Goal: Register for event/course

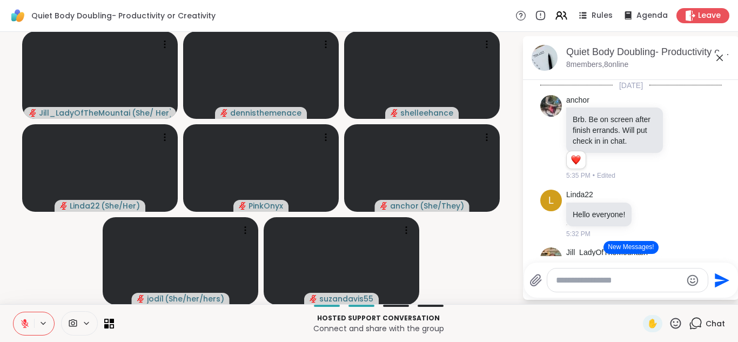
scroll to position [311, 0]
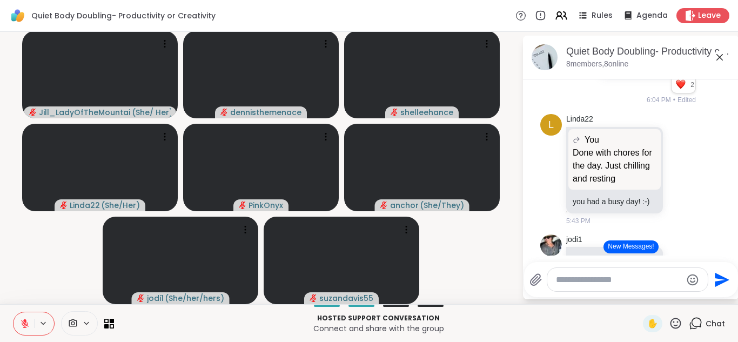
click at [635, 246] on button "New Messages!" at bounding box center [631, 246] width 55 height 13
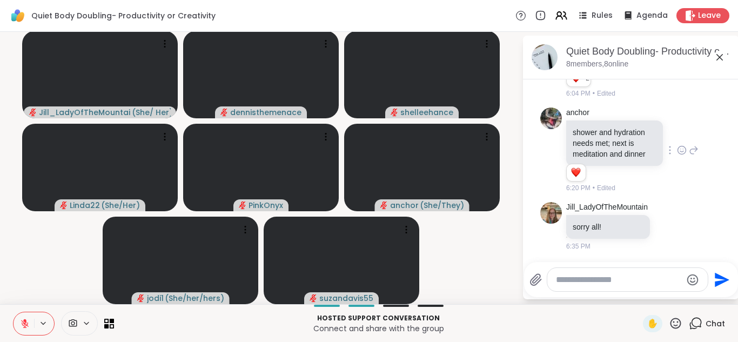
scroll to position [0, 0]
click at [688, 170] on div "anchor shower and hydration needs met; next is meditation and dinner 1 1 6:20 P…" at bounding box center [632, 151] width 132 height 86
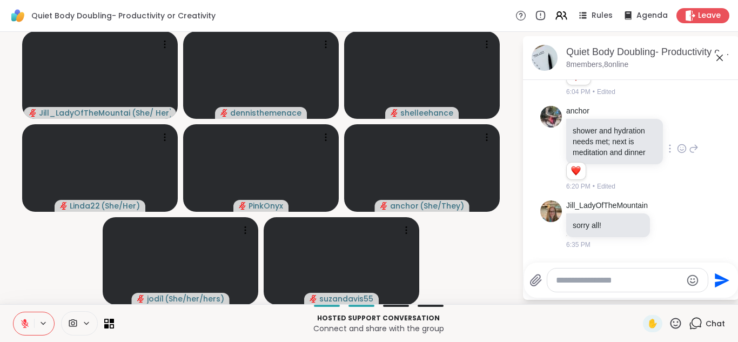
scroll to position [1, 0]
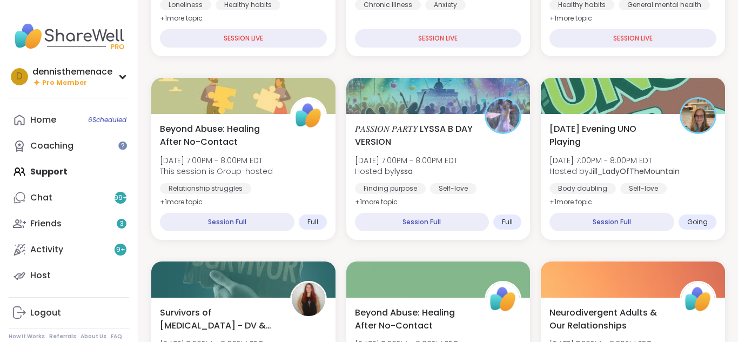
scroll to position [389, 0]
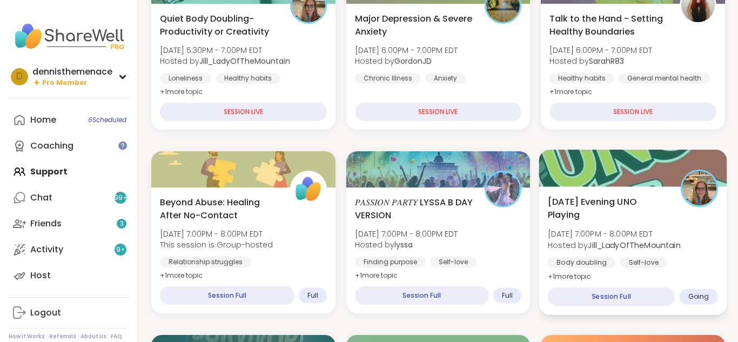
click at [601, 242] on b "Jill_LadyOfTheMountain" at bounding box center [634, 244] width 92 height 11
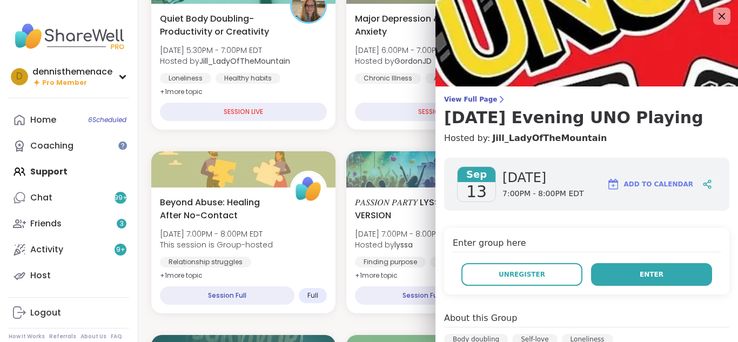
click at [653, 277] on span "Enter" at bounding box center [652, 275] width 24 height 10
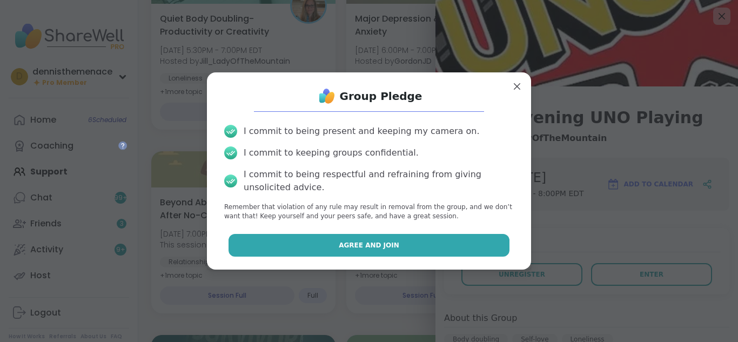
click at [361, 248] on span "Agree and Join" at bounding box center [369, 245] width 61 height 10
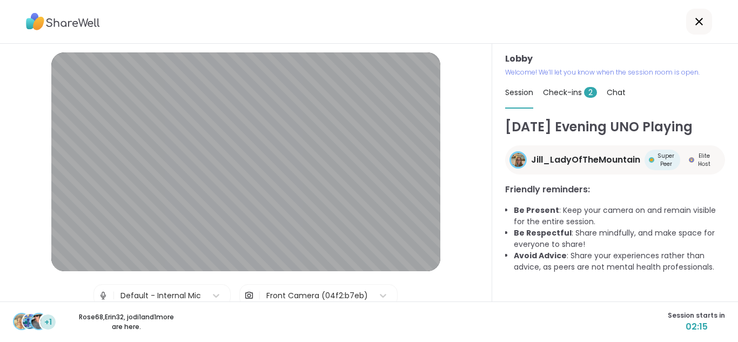
click at [565, 93] on span "Check-ins 2" at bounding box center [570, 92] width 54 height 11
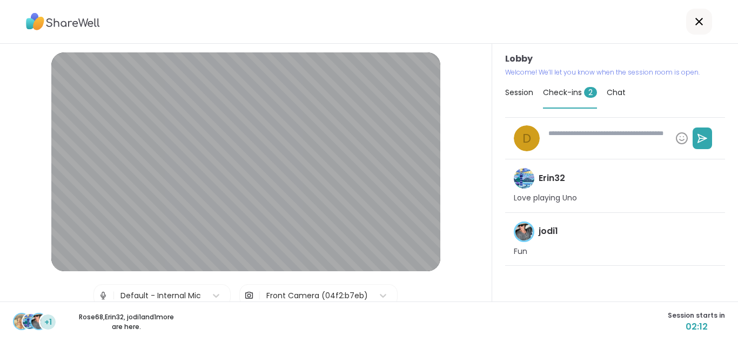
type textarea "*"
click at [515, 94] on span "Session" at bounding box center [519, 92] width 28 height 11
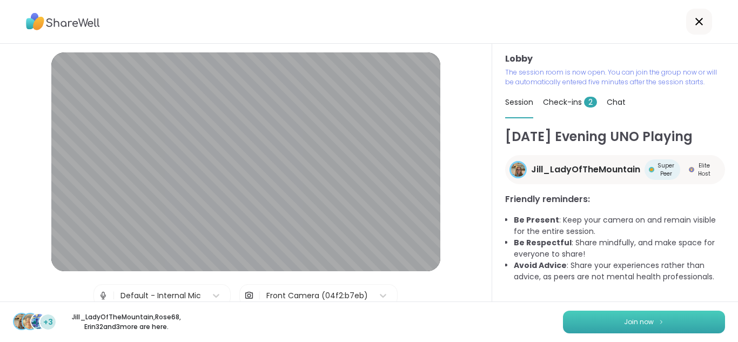
click at [642, 320] on span "Join now" at bounding box center [639, 322] width 30 height 10
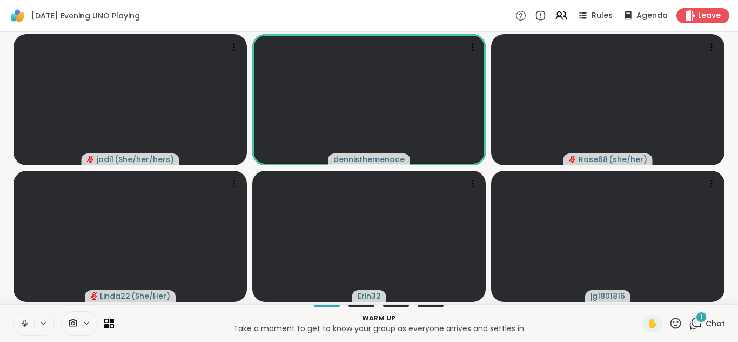
click at [24, 321] on icon at bounding box center [25, 324] width 10 height 10
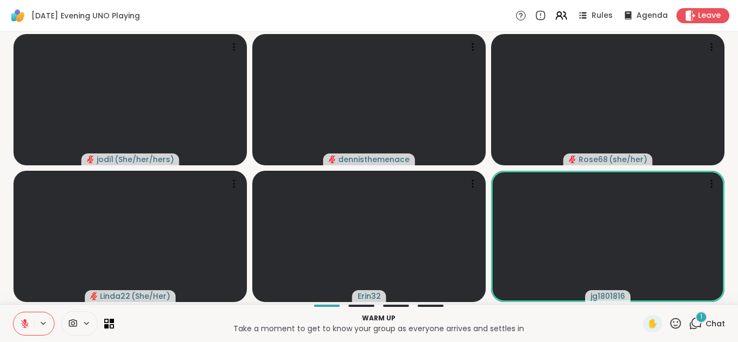
click at [719, 324] on span "Chat" at bounding box center [715, 323] width 19 height 11
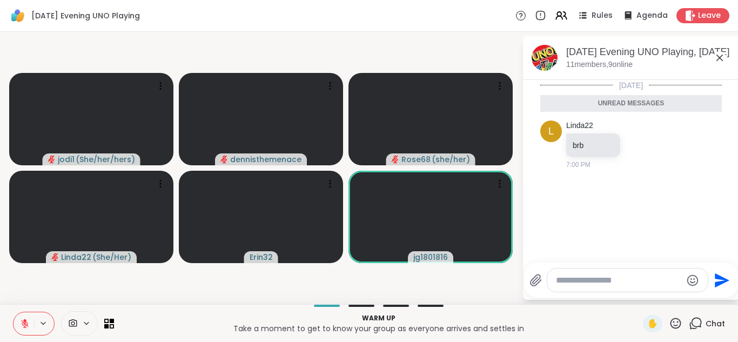
click at [648, 280] on textarea "Type your message" at bounding box center [619, 280] width 126 height 11
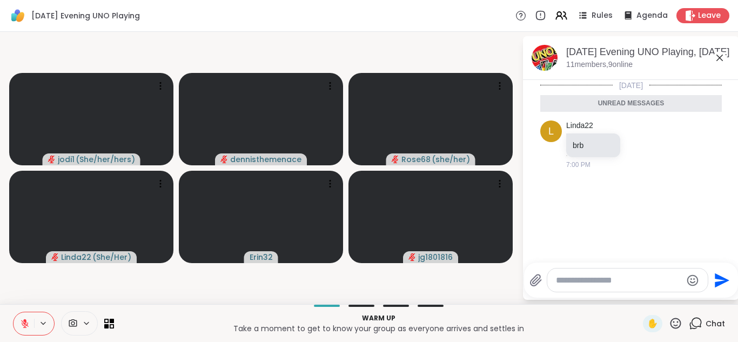
click at [24, 325] on icon at bounding box center [25, 324] width 10 height 10
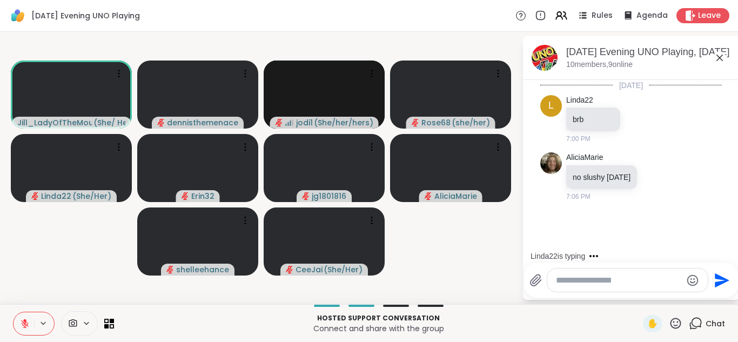
scroll to position [44, 0]
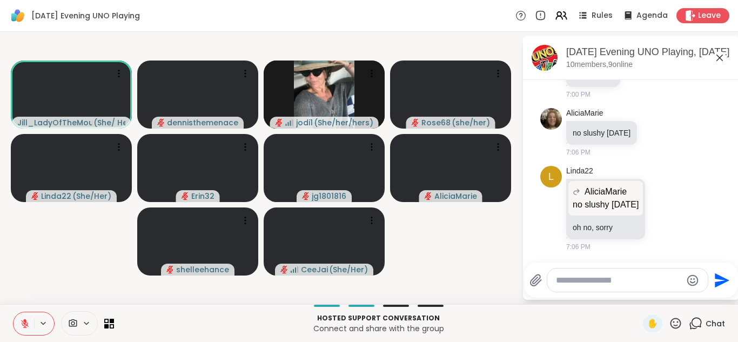
click at [707, 286] on div at bounding box center [627, 280] width 160 height 23
click at [644, 285] on textarea "Type your message" at bounding box center [619, 280] width 126 height 11
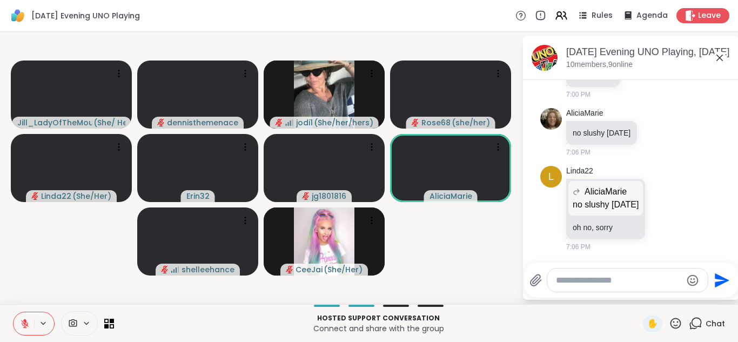
click at [652, 276] on textarea "Type your message" at bounding box center [619, 280] width 126 height 11
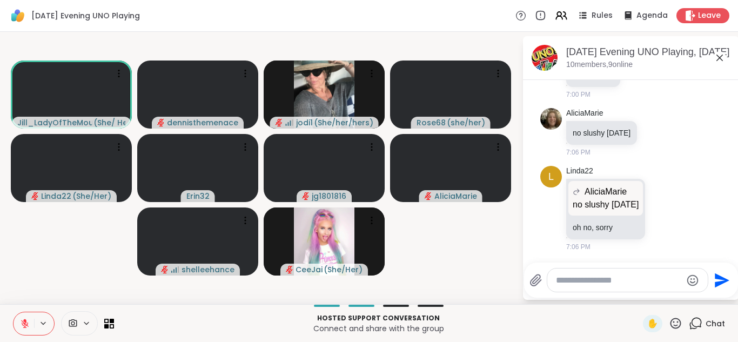
scroll to position [112, 0]
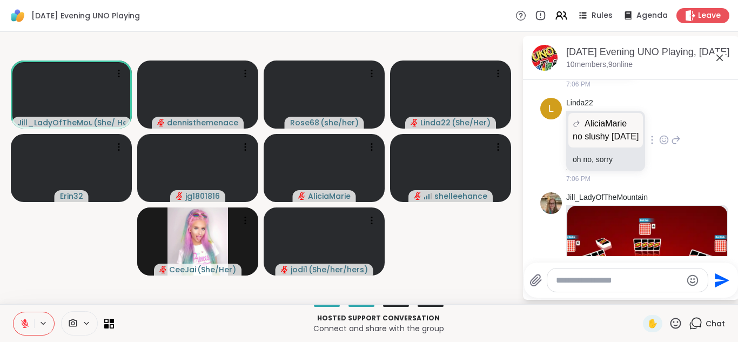
click at [700, 162] on div "L Linda22 AliciaMarie no slushy today no slushy today oh no, sorry 7:06 PM" at bounding box center [631, 140] width 182 height 95
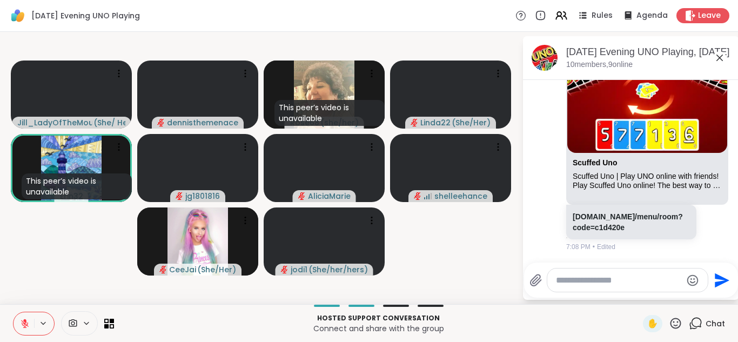
scroll to position [300, 0]
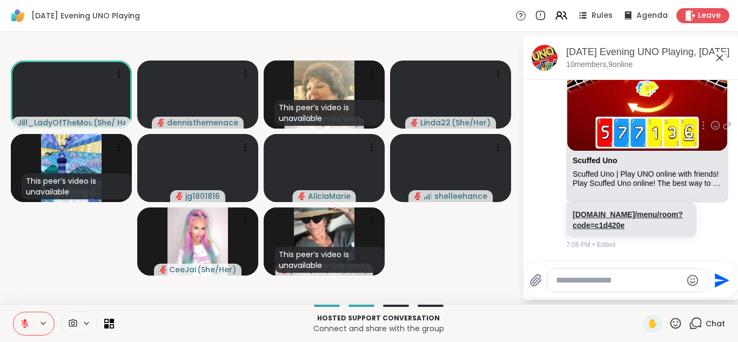
click at [615, 216] on link "scuffeduno.online/menu/room?code=c1d420e" at bounding box center [628, 219] width 110 height 19
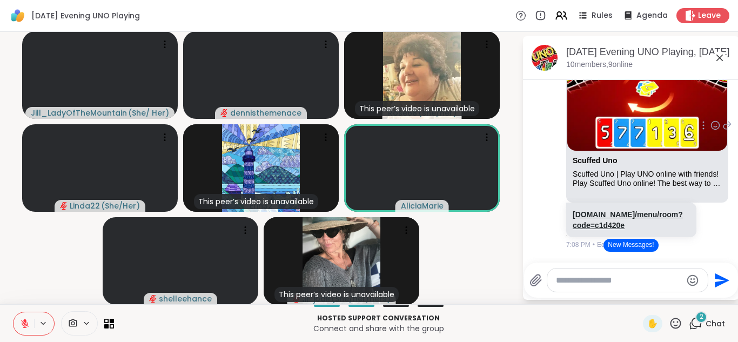
scroll to position [426, 0]
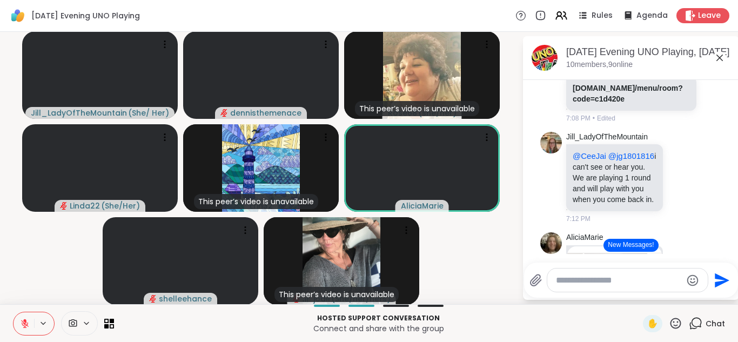
click at [24, 321] on icon at bounding box center [24, 321] width 3 height 4
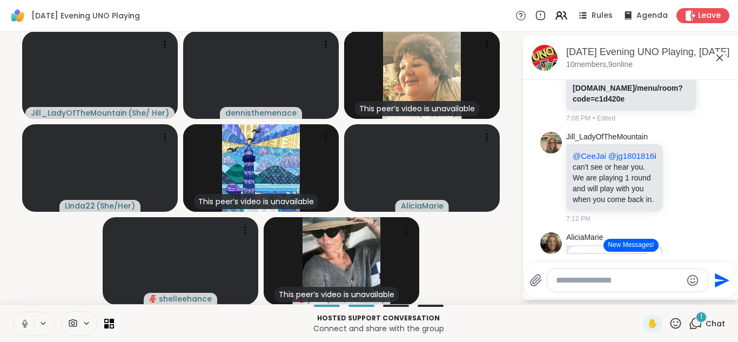
click at [635, 280] on textarea "Type your message" at bounding box center [619, 280] width 126 height 11
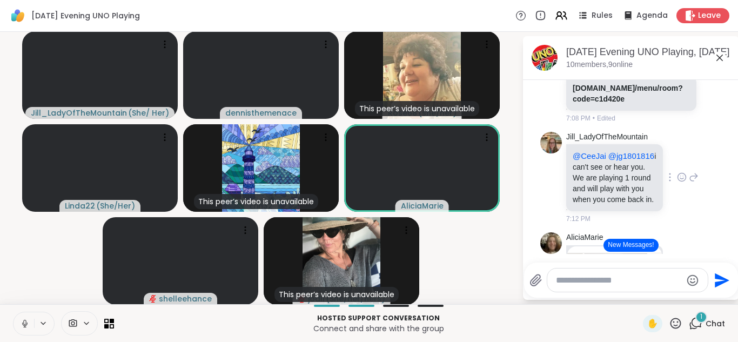
click at [715, 211] on div "Jill_LadyOfTheMountain @CeeJai @jg1801816 i can't see or hear you. We are playi…" at bounding box center [631, 178] width 182 height 101
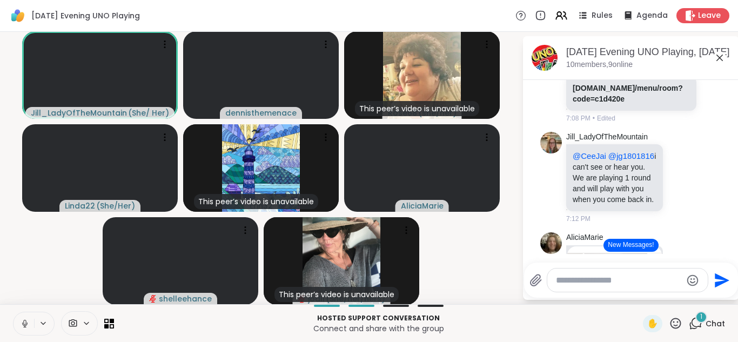
click at [658, 283] on textarea "Type your message" at bounding box center [619, 280] width 126 height 11
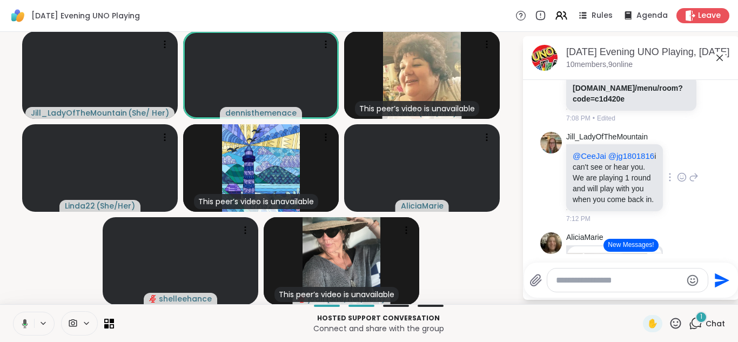
click at [716, 218] on div "Jill_LadyOfTheMountain @CeeJai @jg1801816 i can't see or hear you. We are playi…" at bounding box center [631, 178] width 182 height 101
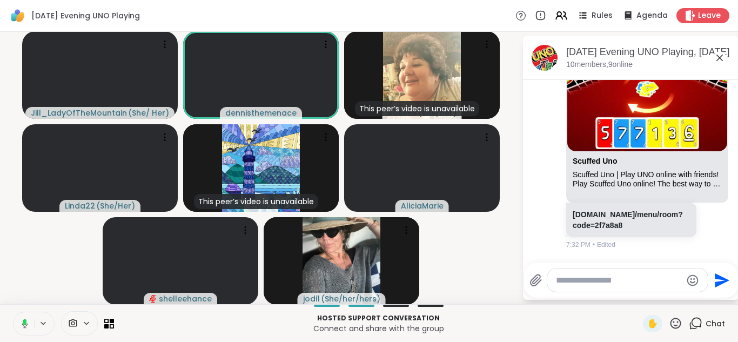
scroll to position [1, 0]
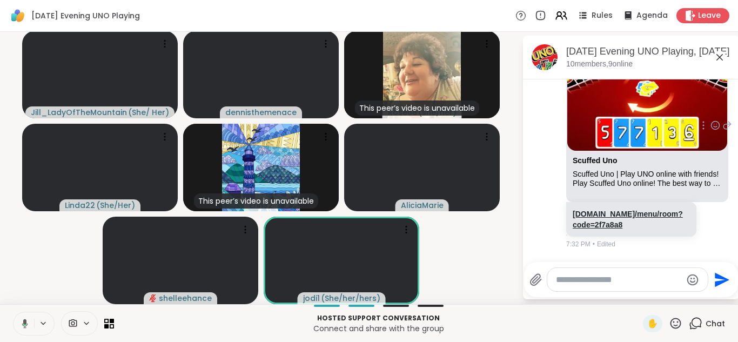
click at [609, 223] on link "scuffeduno.online/menu/room?code=2f7a8a8" at bounding box center [628, 219] width 110 height 19
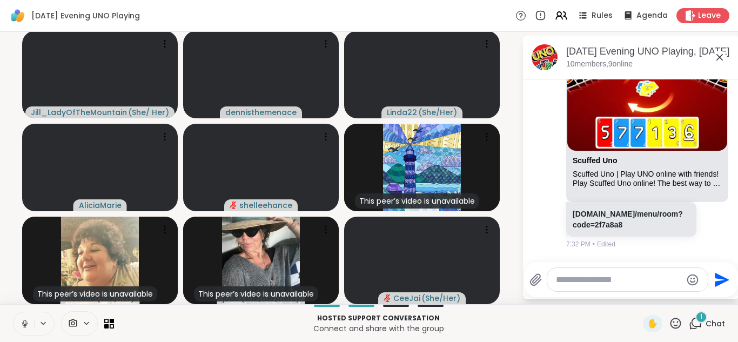
scroll to position [877, 0]
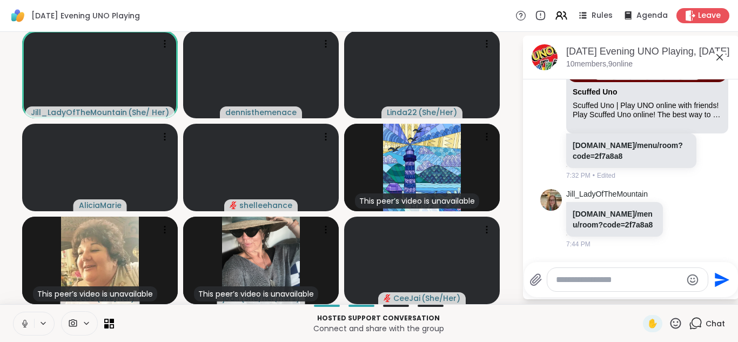
click at [656, 286] on div at bounding box center [627, 279] width 160 height 23
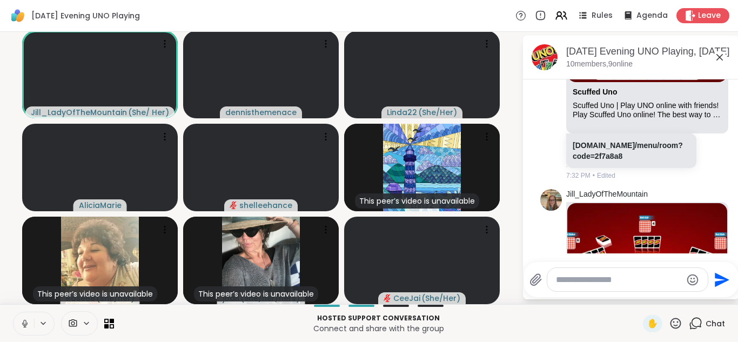
click at [651, 278] on textarea "Type your message" at bounding box center [619, 279] width 126 height 11
click at [726, 178] on li "Jill_LadyOfTheMountain Scuffed Uno Scuffed Uno | Play UNO online with friends! …" at bounding box center [631, 57] width 196 height 256
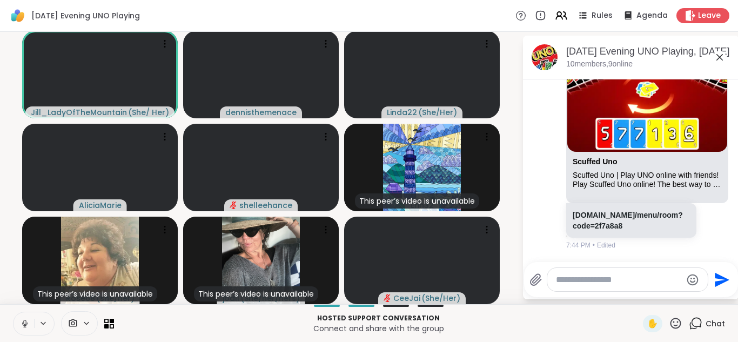
scroll to position [1064, 0]
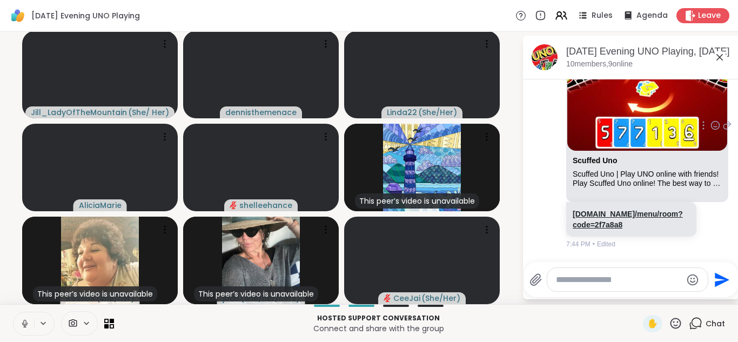
click at [622, 218] on link "scuffeduno.online/menu/room?code=2f7a8a8" at bounding box center [628, 219] width 110 height 19
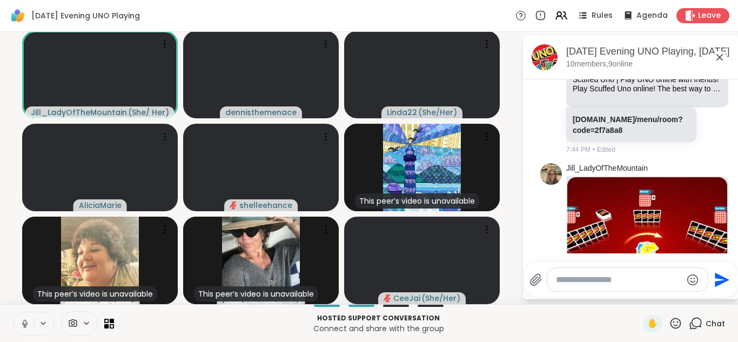
click at [495, 317] on p "Hosted support conversation" at bounding box center [378, 318] width 516 height 10
click at [551, 257] on div at bounding box center [633, 259] width 212 height 6
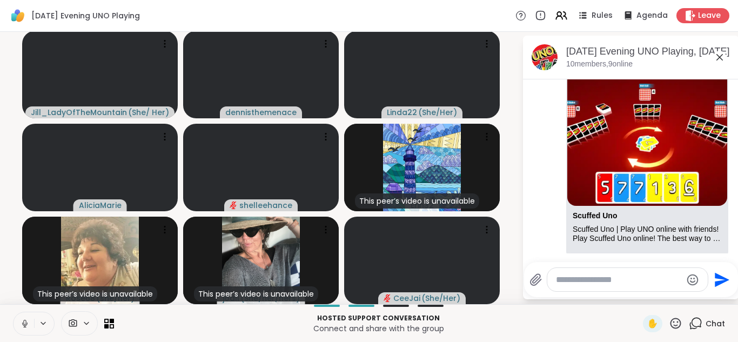
scroll to position [1320, 0]
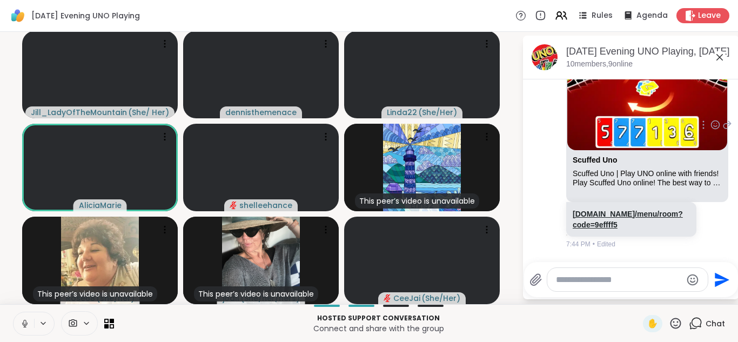
click at [613, 211] on link "scuffeduno.online/menu/room?code=9effff5" at bounding box center [628, 219] width 110 height 19
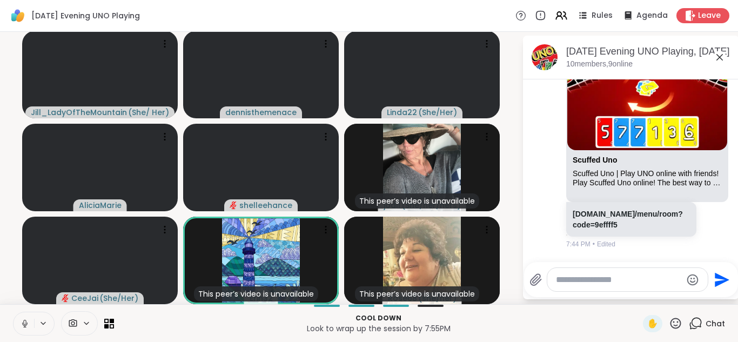
click at [639, 280] on textarea "Type your message" at bounding box center [619, 279] width 126 height 11
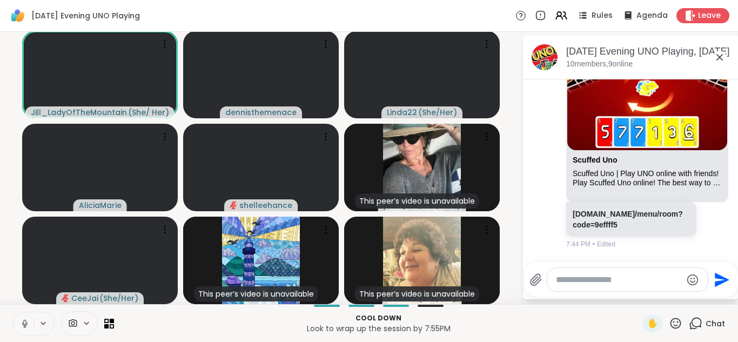
scroll to position [1388, 0]
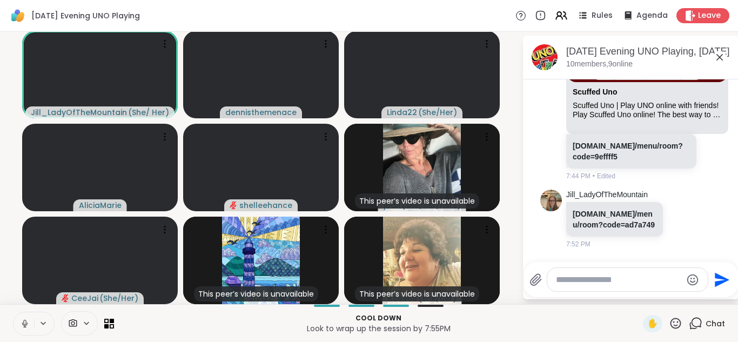
click at [672, 283] on textarea "Type your message" at bounding box center [619, 279] width 126 height 11
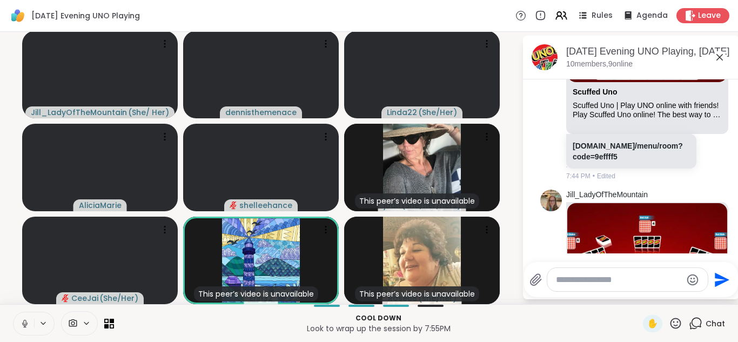
click at [714, 169] on div "Jill_LadyOfTheMountain Scuffed Uno Scuffed Uno | Play UNO online with friends! …" at bounding box center [631, 57] width 182 height 256
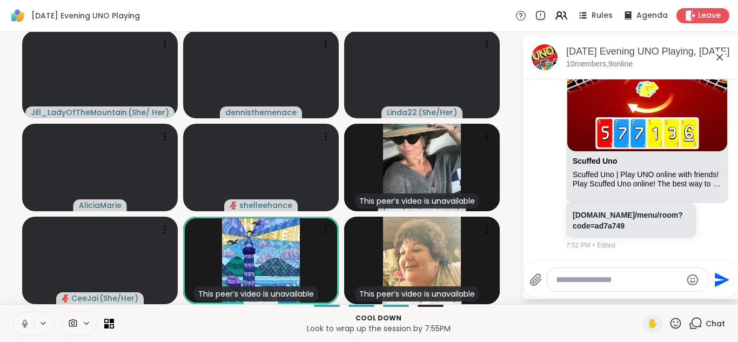
scroll to position [1576, 0]
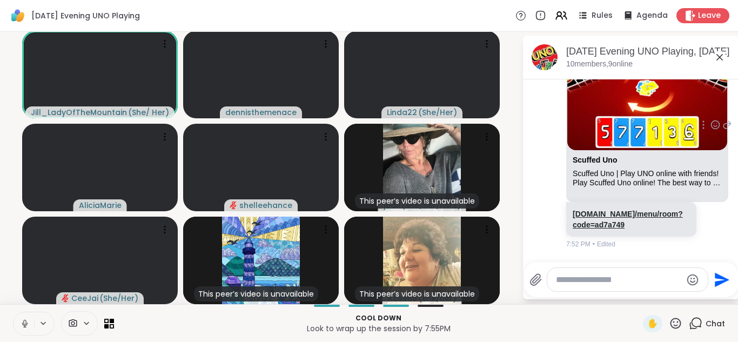
click at [635, 215] on link "scuffeduno.online/menu/room?code=ad7a749" at bounding box center [628, 219] width 110 height 19
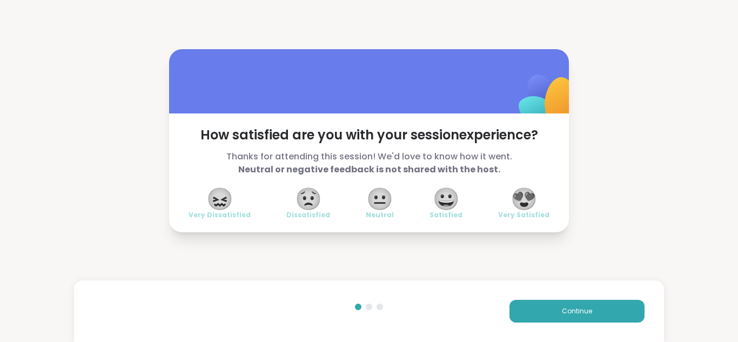
click at [527, 197] on span "😍" at bounding box center [524, 198] width 27 height 19
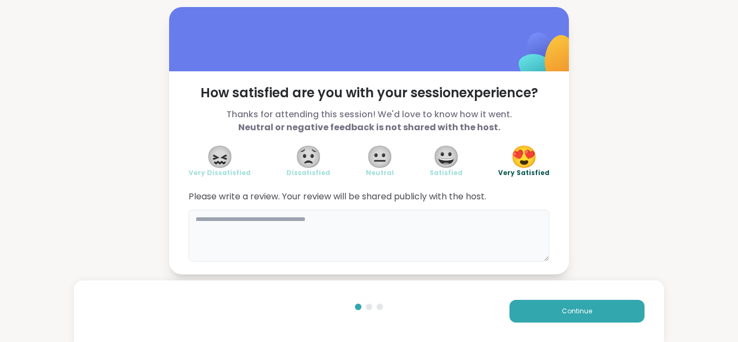
click at [401, 227] on textarea at bounding box center [369, 236] width 361 height 52
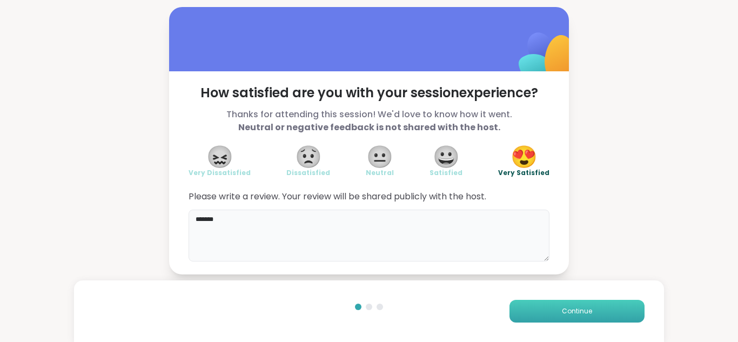
type textarea "*******"
click at [586, 300] on button "Continue" at bounding box center [577, 311] width 135 height 23
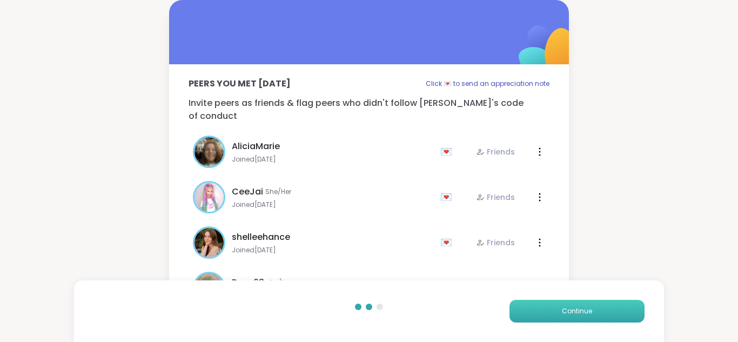
click at [586, 300] on button "Continue" at bounding box center [577, 311] width 135 height 23
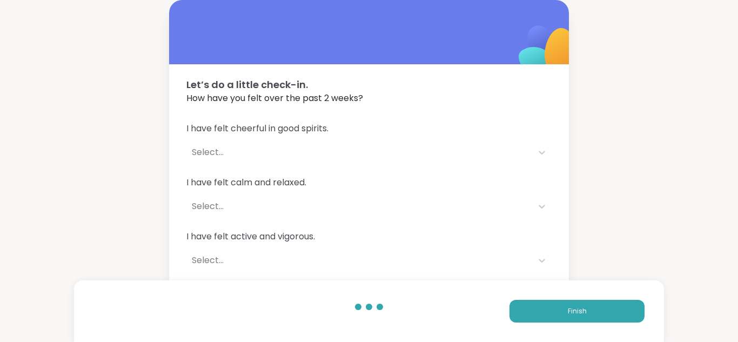
click at [555, 78] on div "Let’s do a little check-in. How have you felt over the past 2 weeks?" at bounding box center [369, 86] width 400 height 45
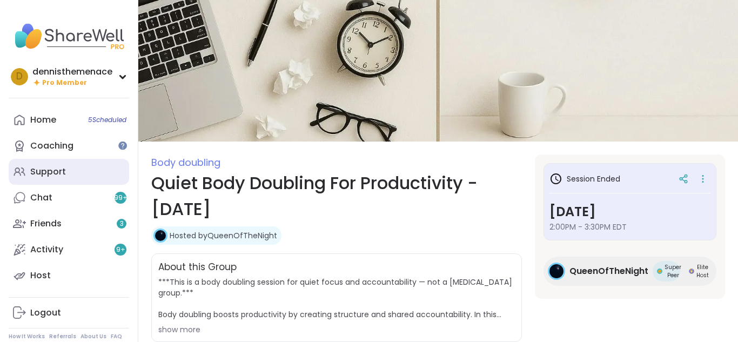
click at [49, 172] on div "Support" at bounding box center [48, 172] width 36 height 12
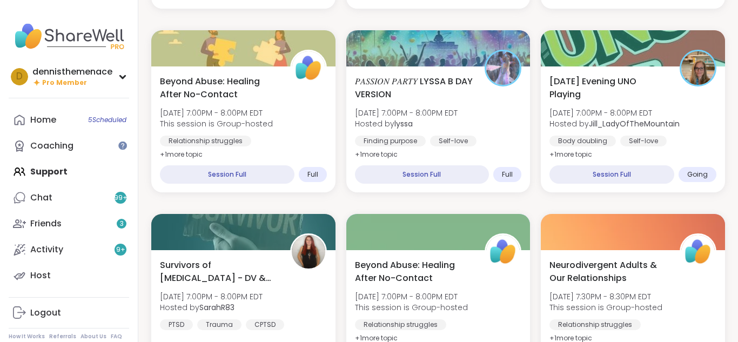
scroll to position [324, 0]
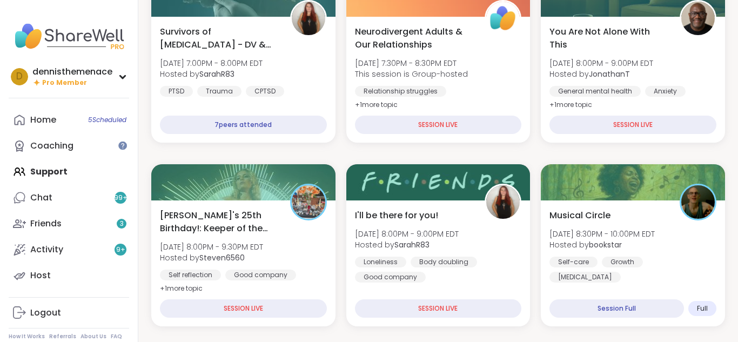
scroll to position [562, 0]
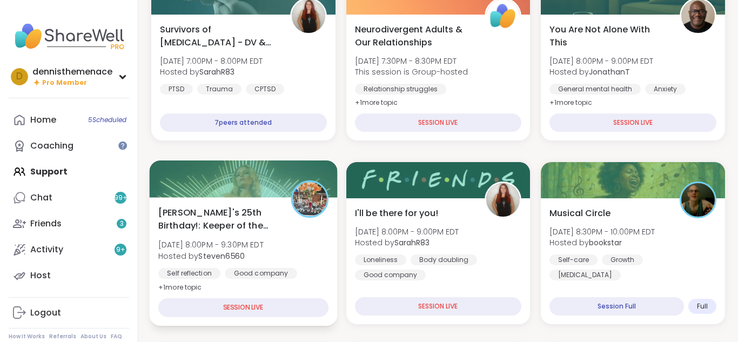
click at [237, 247] on span "[DATE] 8:00PM - 9:30PM EDT" at bounding box center [210, 244] width 105 height 11
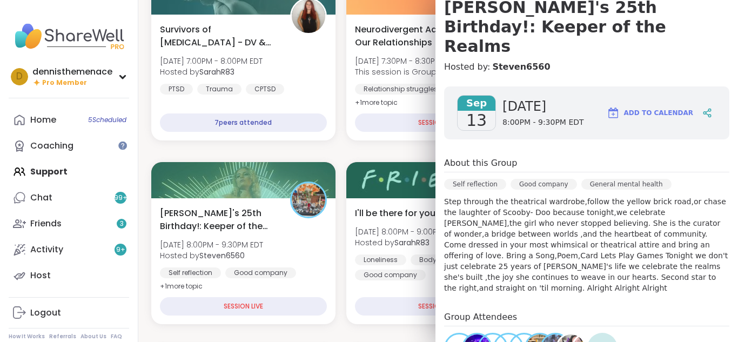
scroll to position [130, 0]
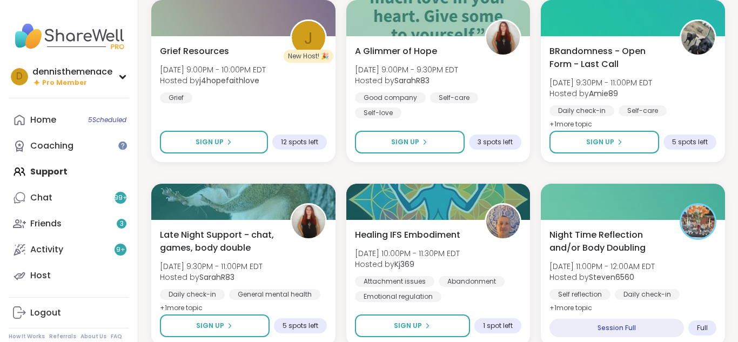
scroll to position [929, 0]
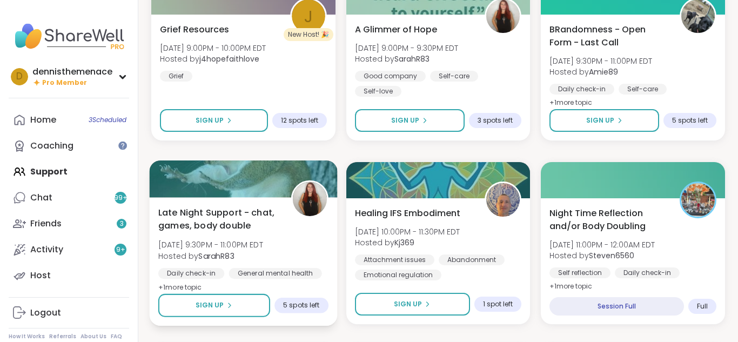
click at [218, 259] on b "SarahR83" at bounding box center [216, 255] width 36 height 11
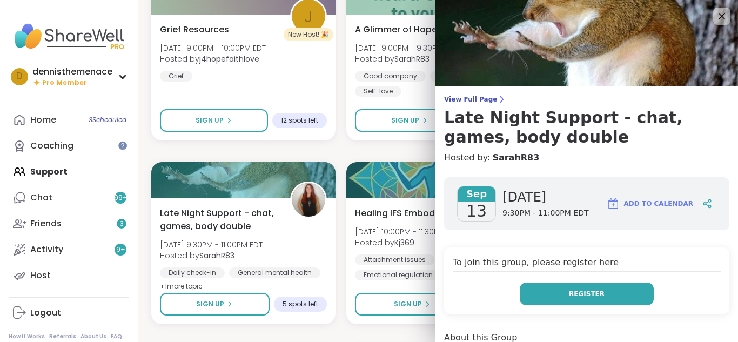
click at [588, 294] on span "Register" at bounding box center [587, 294] width 36 height 10
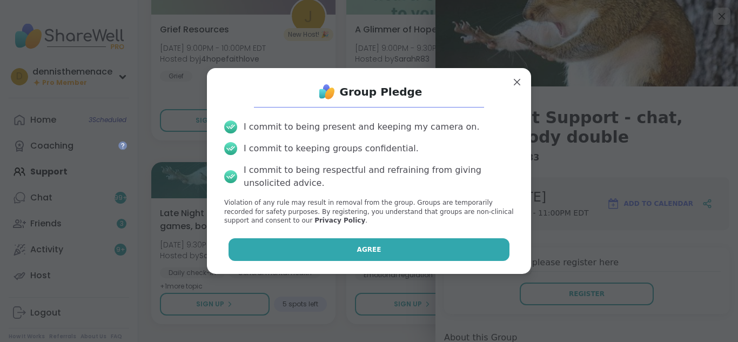
click at [419, 253] on button "Agree" at bounding box center [369, 249] width 281 height 23
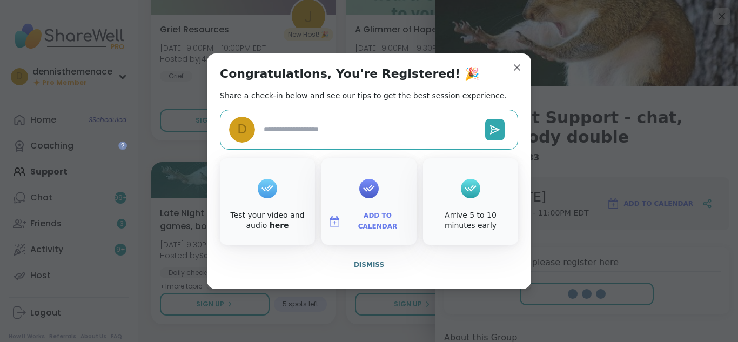
type textarea "*"
click at [368, 266] on span "Dismiss" at bounding box center [369, 265] width 30 height 8
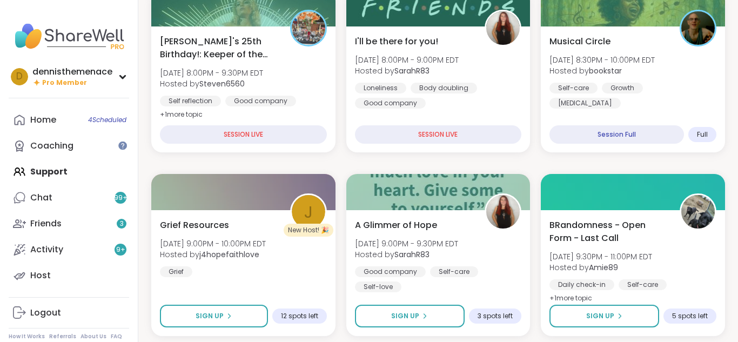
scroll to position [738, 0]
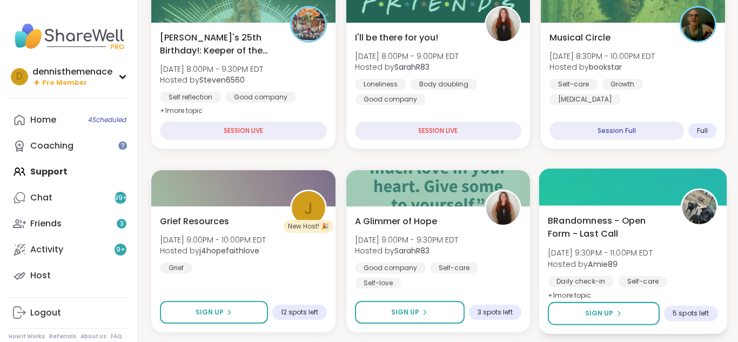
click at [608, 219] on span "BRandomness - Open Form - Last Call" at bounding box center [608, 227] width 120 height 26
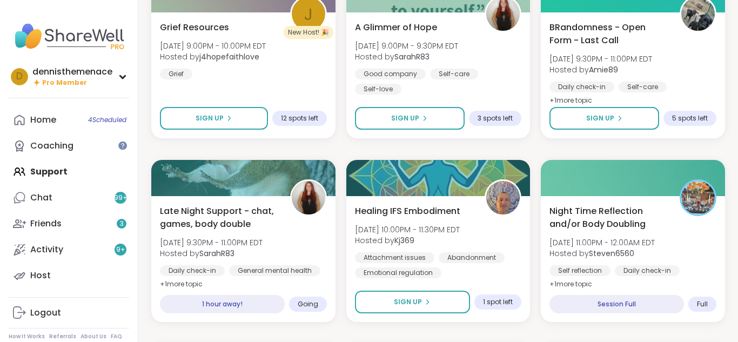
scroll to position [954, 0]
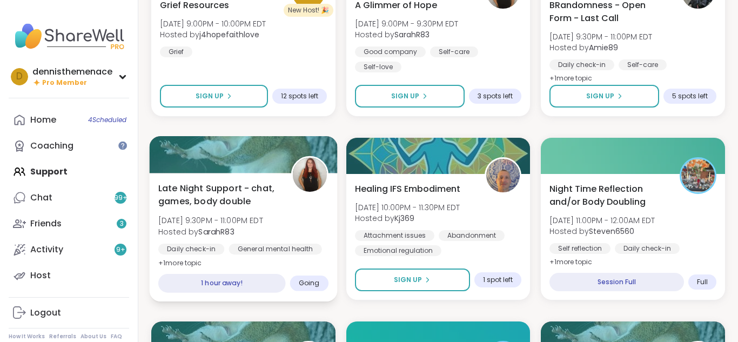
click at [263, 230] on span "Hosted by SarahR83" at bounding box center [210, 231] width 105 height 11
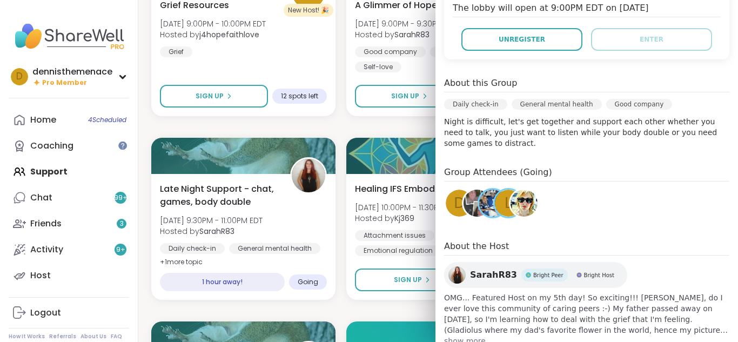
scroll to position [274, 0]
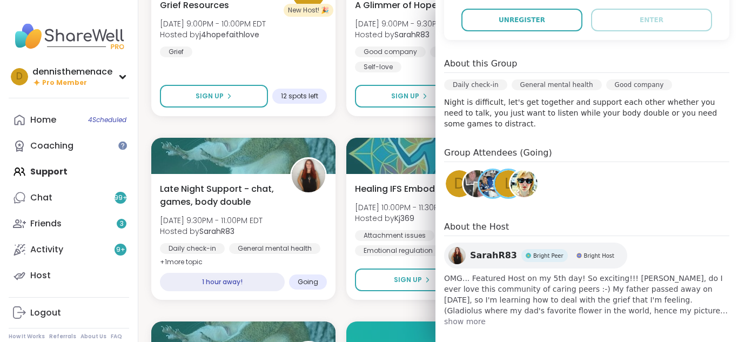
click at [465, 316] on span "show more" at bounding box center [586, 321] width 285 height 11
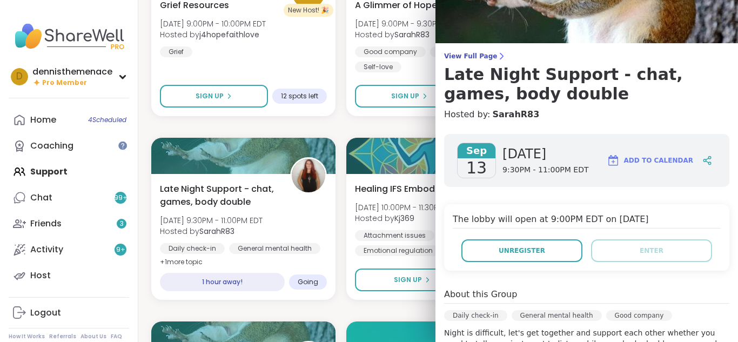
scroll to position [15, 0]
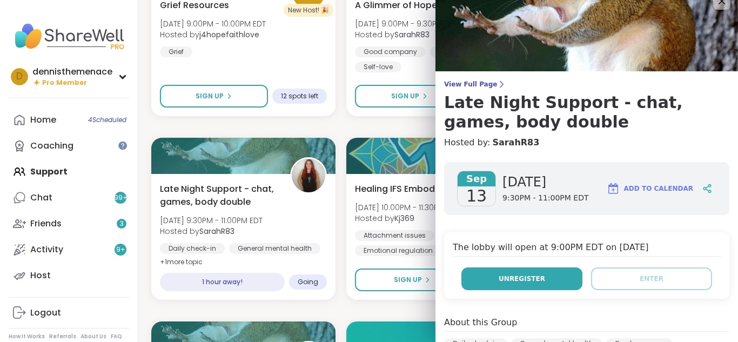
click at [536, 269] on button "Unregister" at bounding box center [521, 278] width 121 height 23
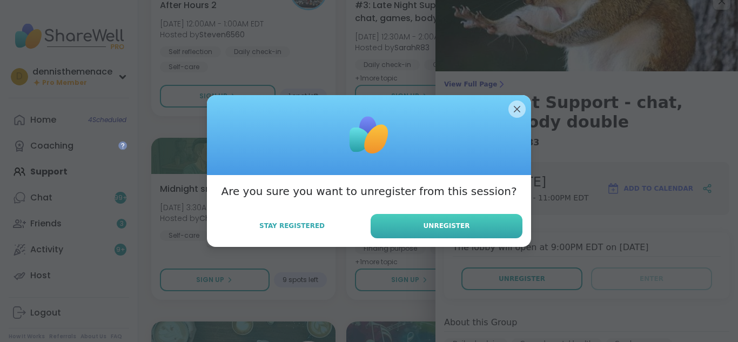
click at [452, 229] on span "Unregister" at bounding box center [447, 226] width 46 height 10
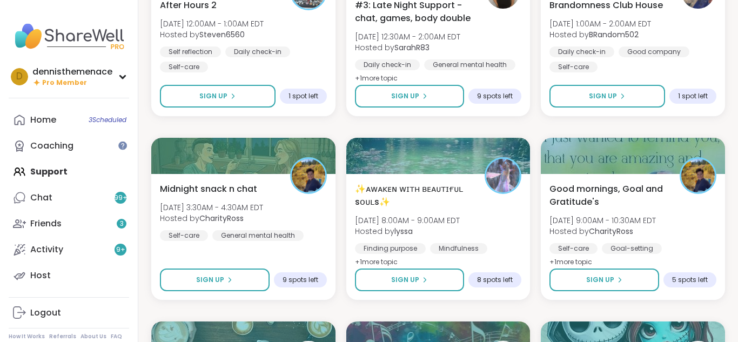
click at [414, 123] on div "Neurodivergent Adults & Our Relationships [DATE] 7:30PM - 8:30PM EDT This sessi…" at bounding box center [438, 310] width 574 height 2183
click at [60, 148] on div "Coaching" at bounding box center [51, 146] width 43 height 12
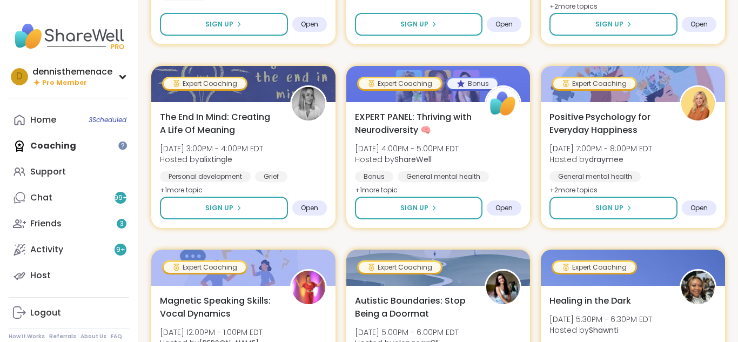
scroll to position [648, 0]
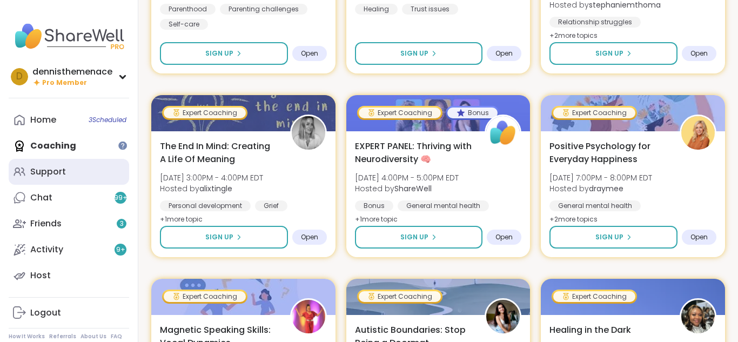
click at [50, 168] on div "Support" at bounding box center [48, 172] width 36 height 12
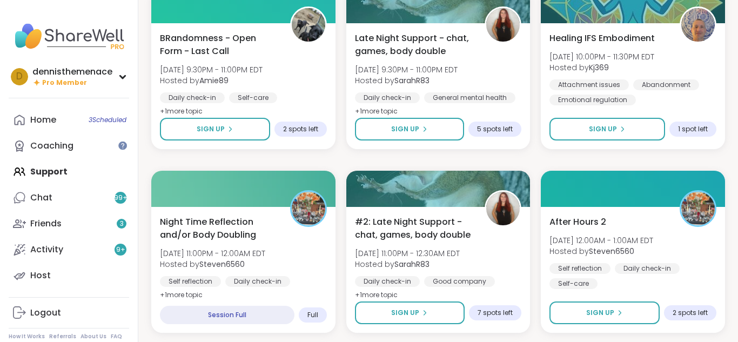
scroll to position [562, 0]
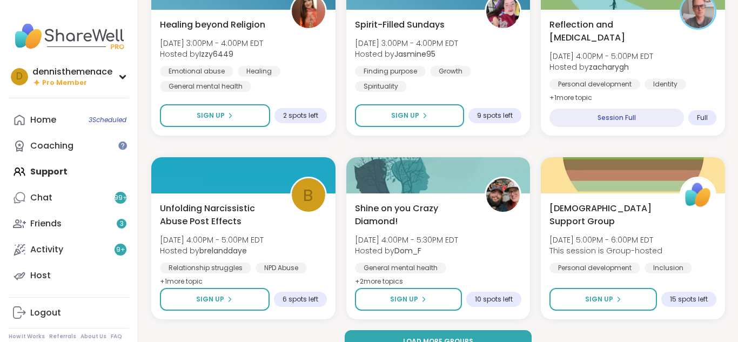
scroll to position [2058, 0]
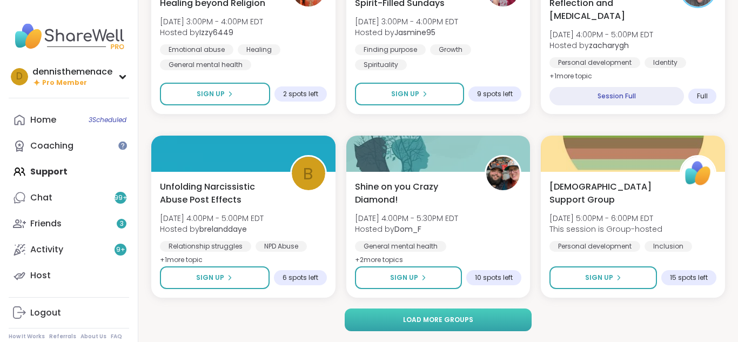
click at [437, 318] on span "Load more groups" at bounding box center [438, 320] width 70 height 10
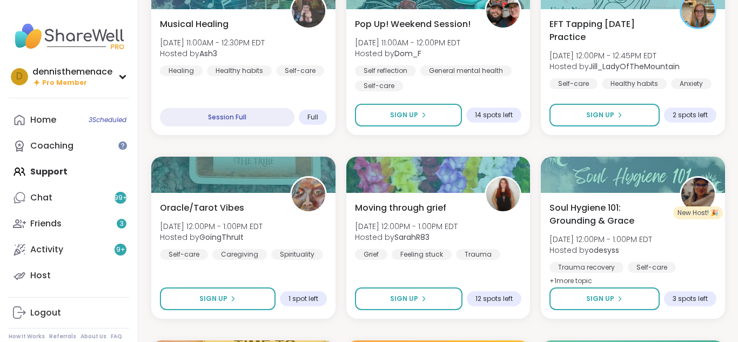
scroll to position [1302, 0]
